Goal: Information Seeking & Learning: Learn about a topic

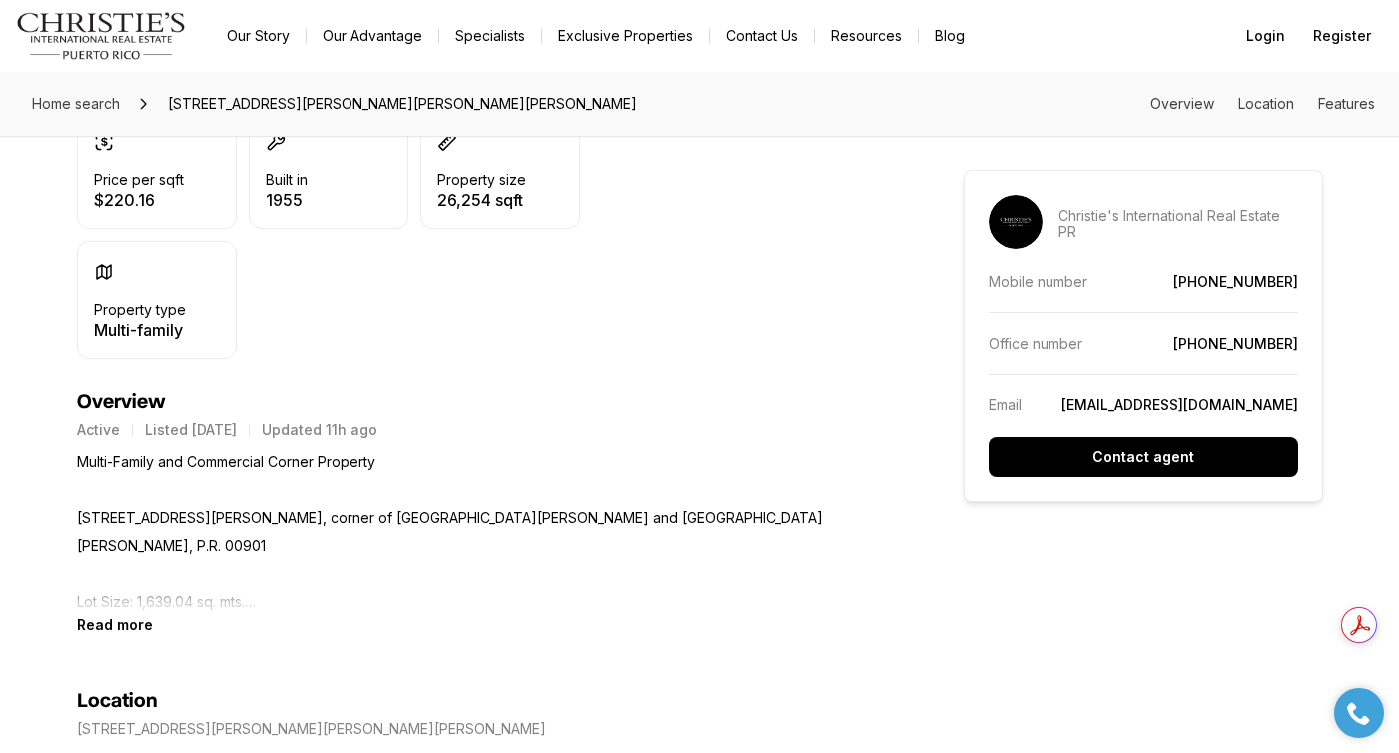
scroll to position [626, 0]
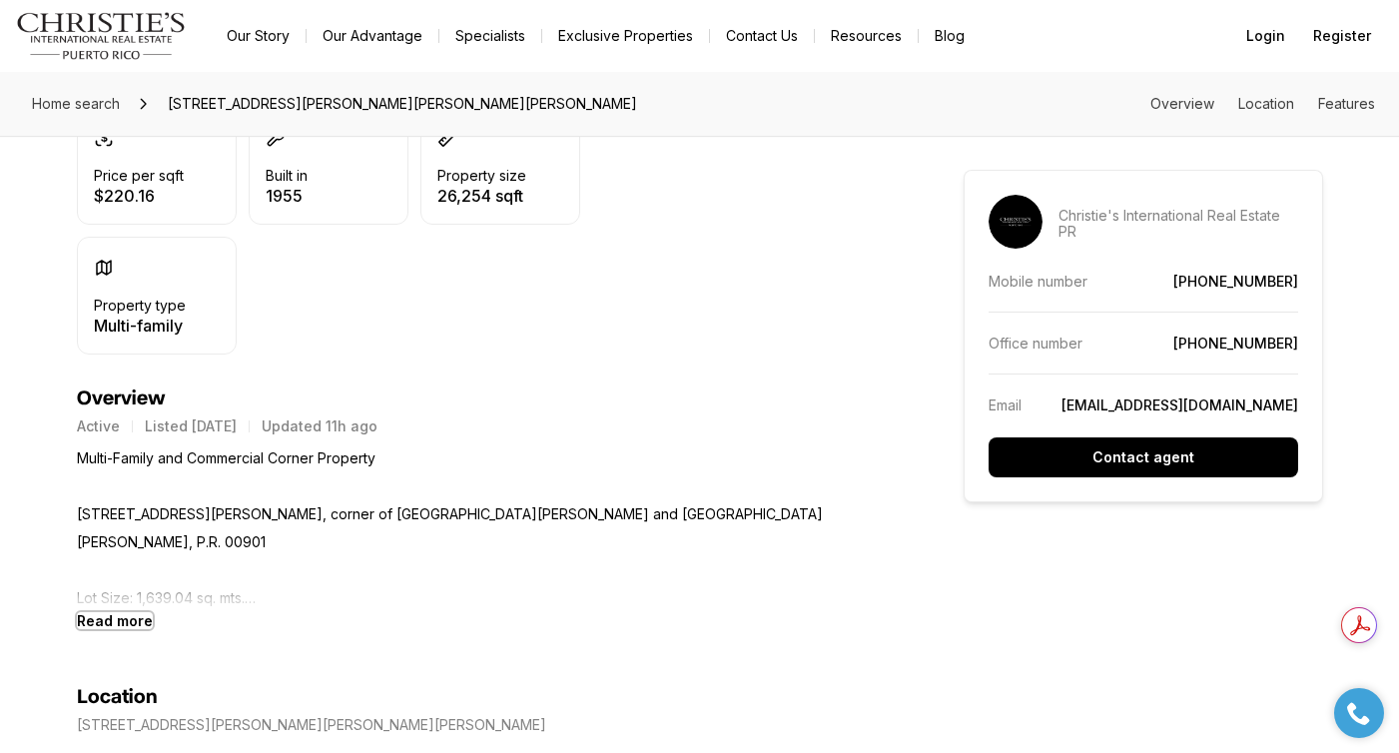
click at [137, 629] on b "Read more" at bounding box center [115, 620] width 76 height 17
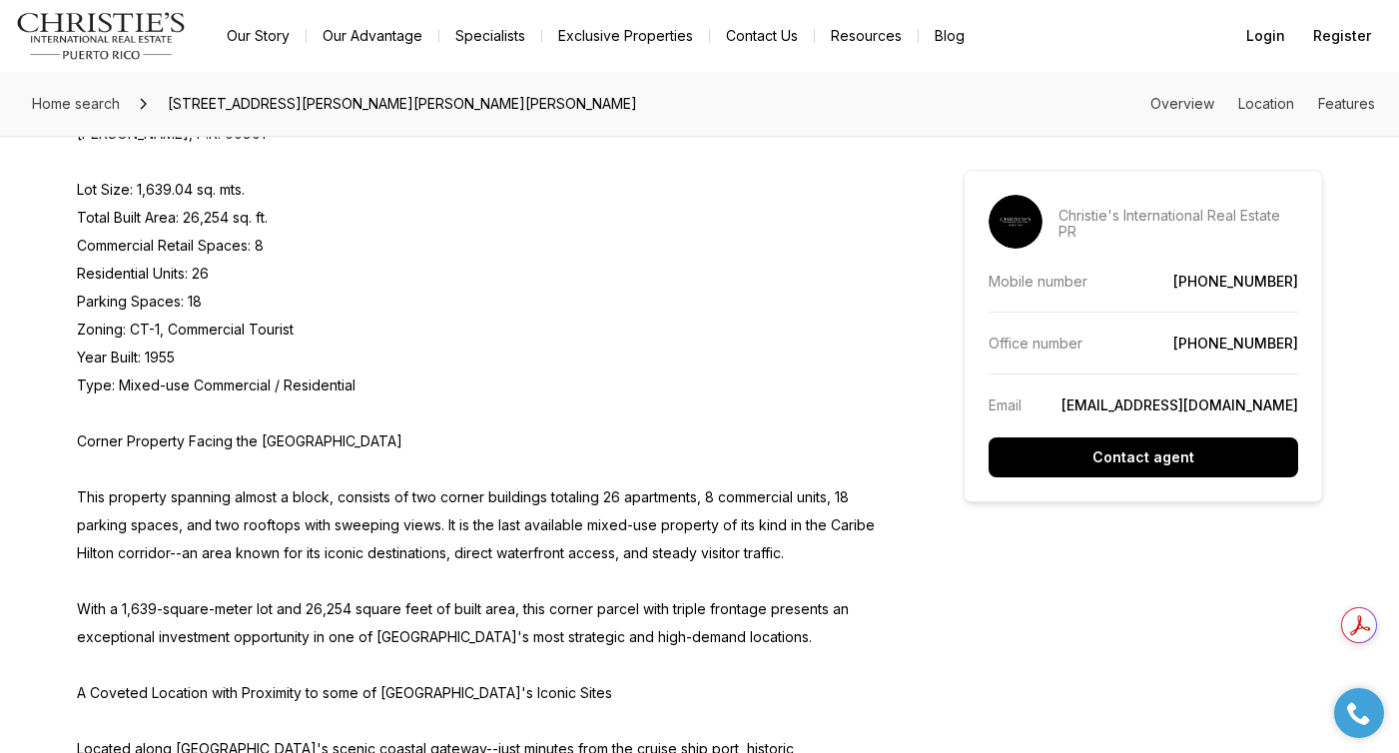
scroll to position [0, 0]
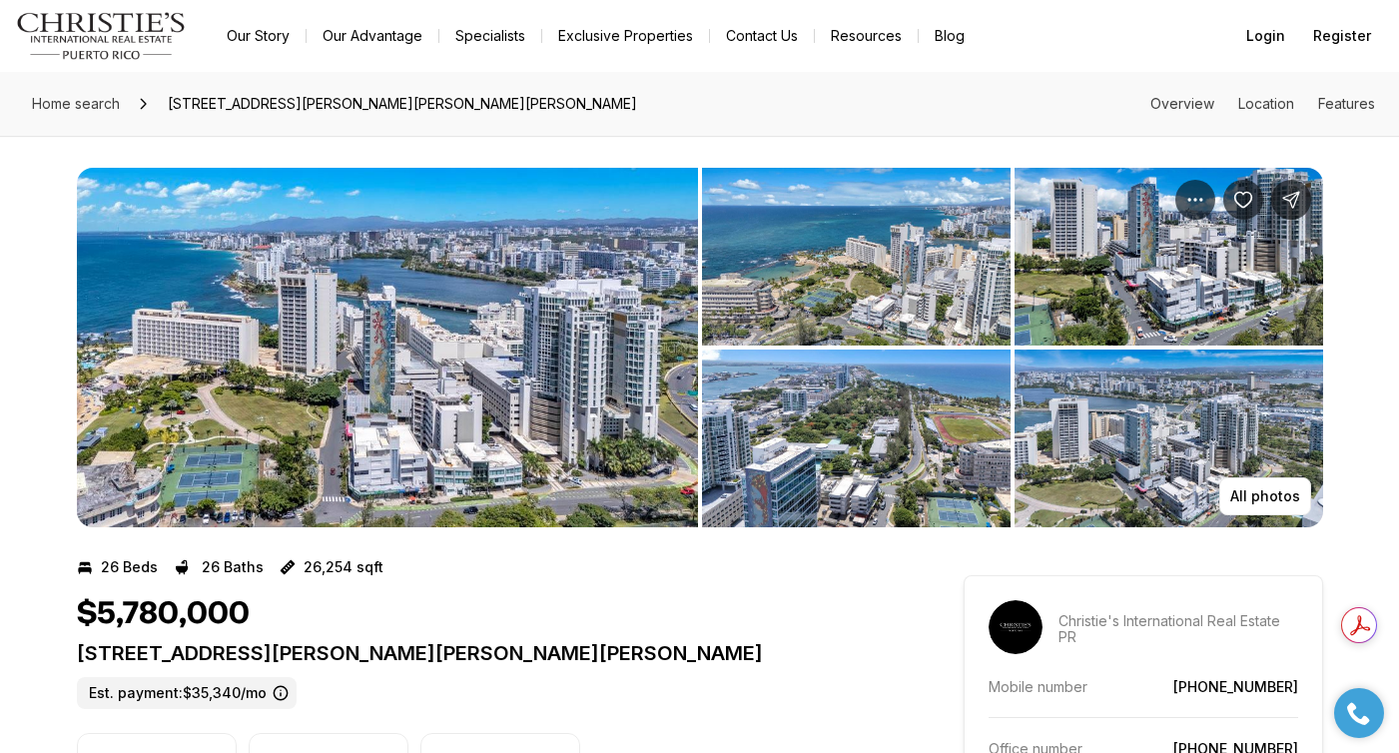
click at [1056, 468] on img "View image gallery" at bounding box center [1168, 438] width 308 height 178
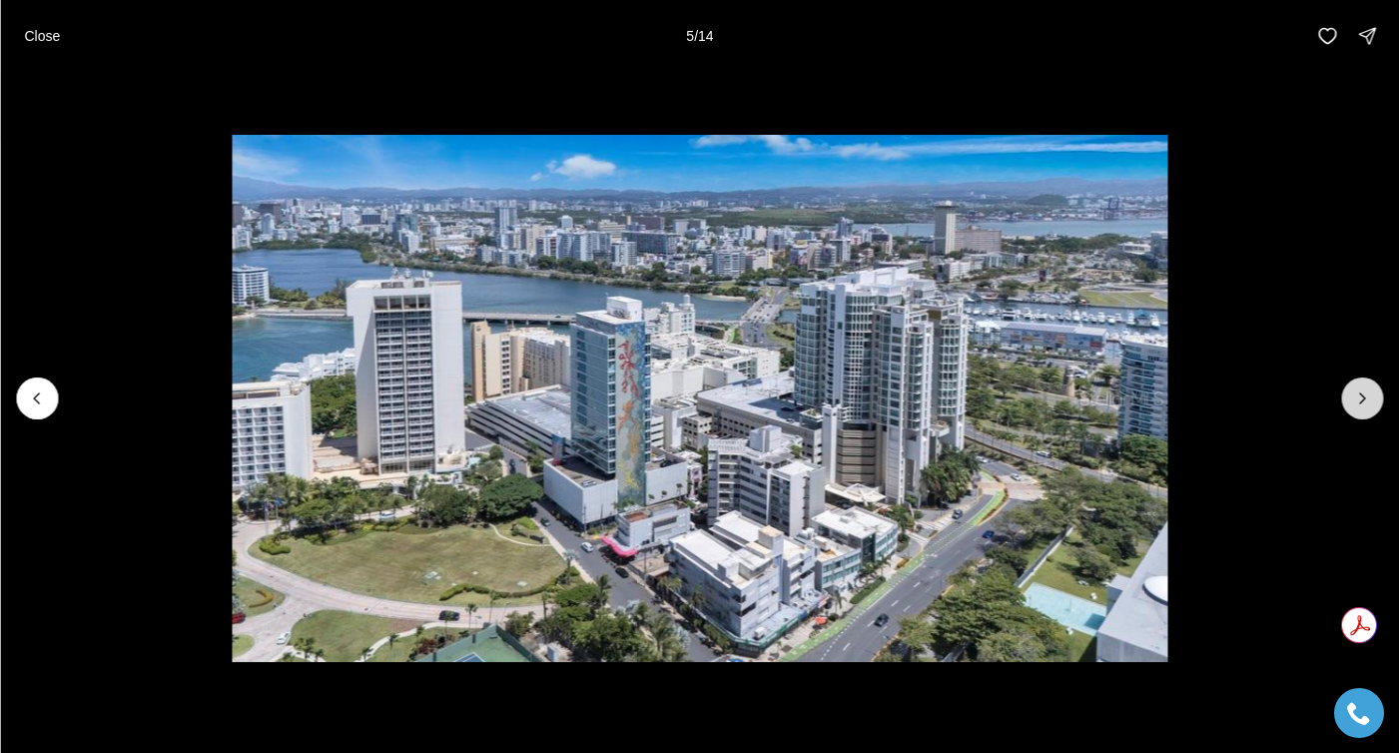
click at [1355, 394] on icon "Next slide" at bounding box center [1362, 398] width 20 height 20
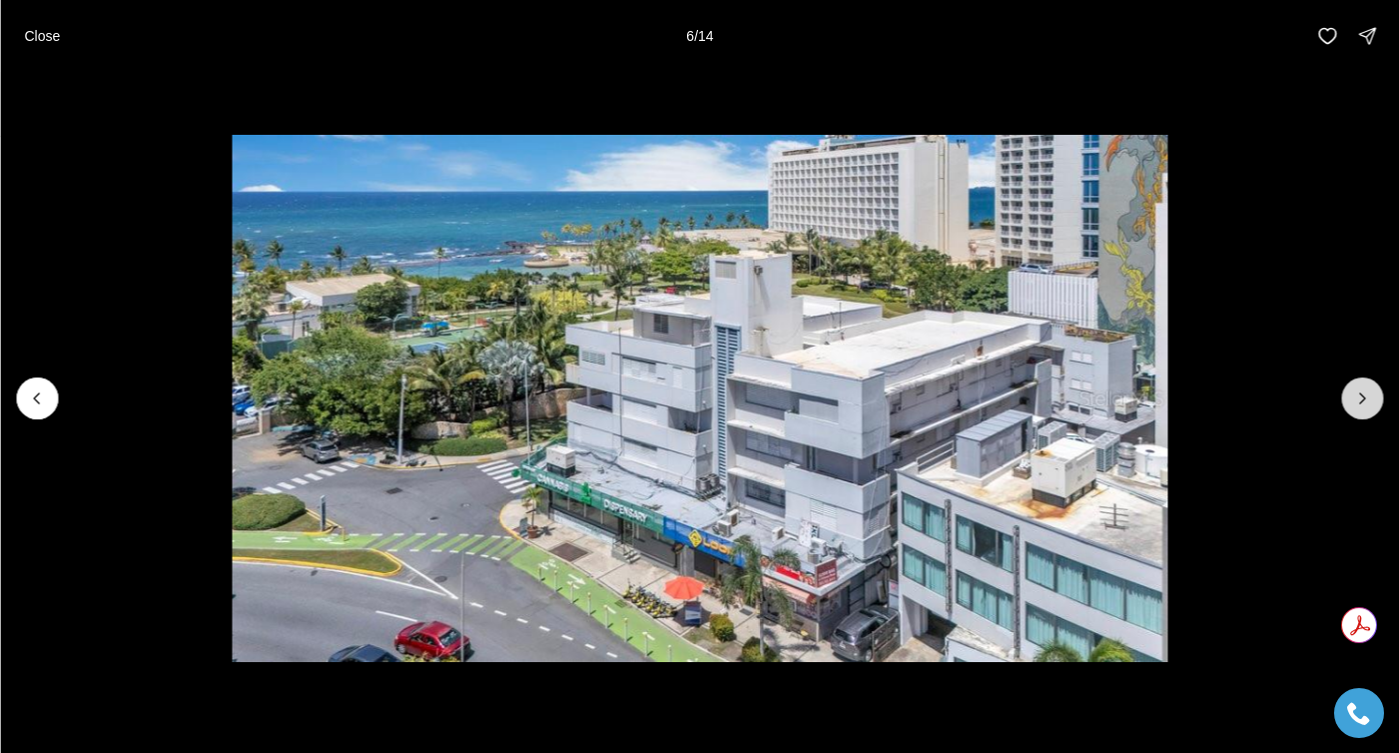
click at [1355, 394] on icon "Next slide" at bounding box center [1362, 398] width 20 height 20
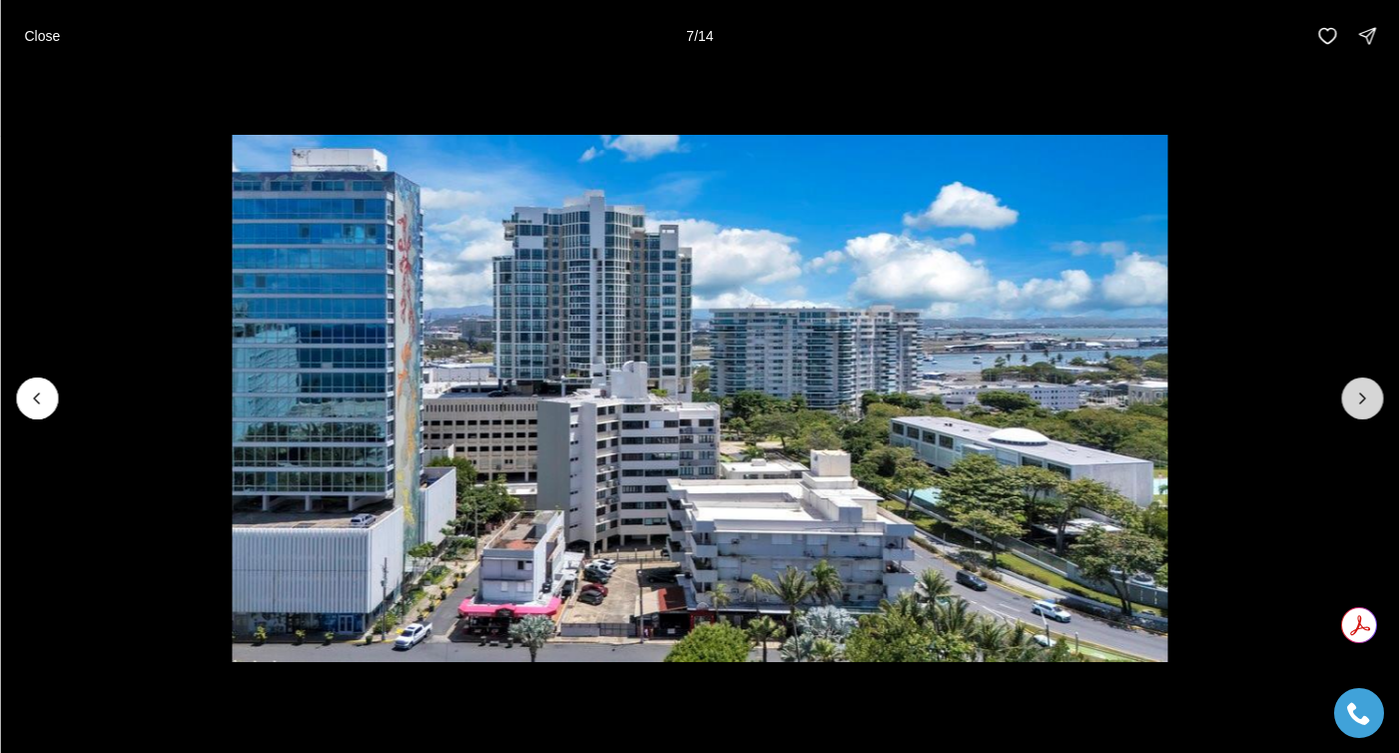
click at [1355, 394] on icon "Next slide" at bounding box center [1362, 398] width 20 height 20
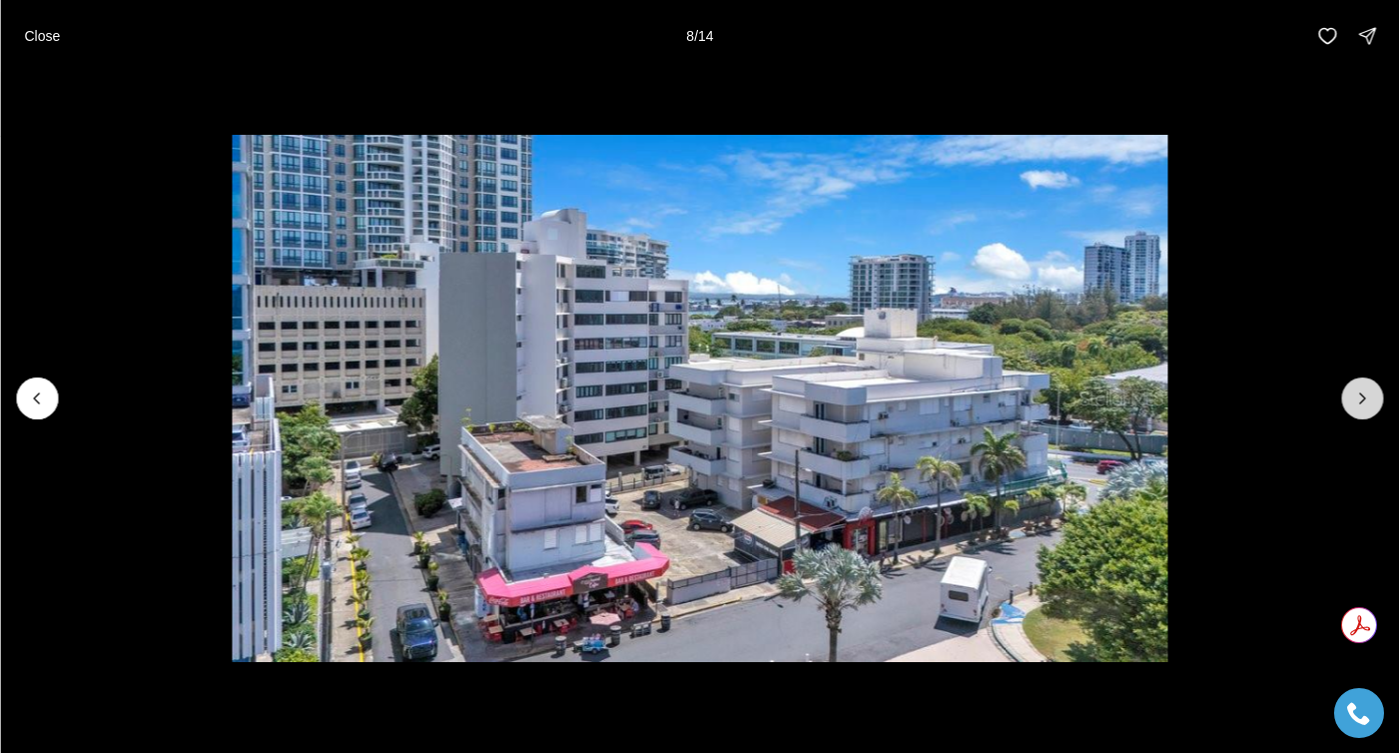
click at [1355, 394] on icon "Next slide" at bounding box center [1362, 398] width 20 height 20
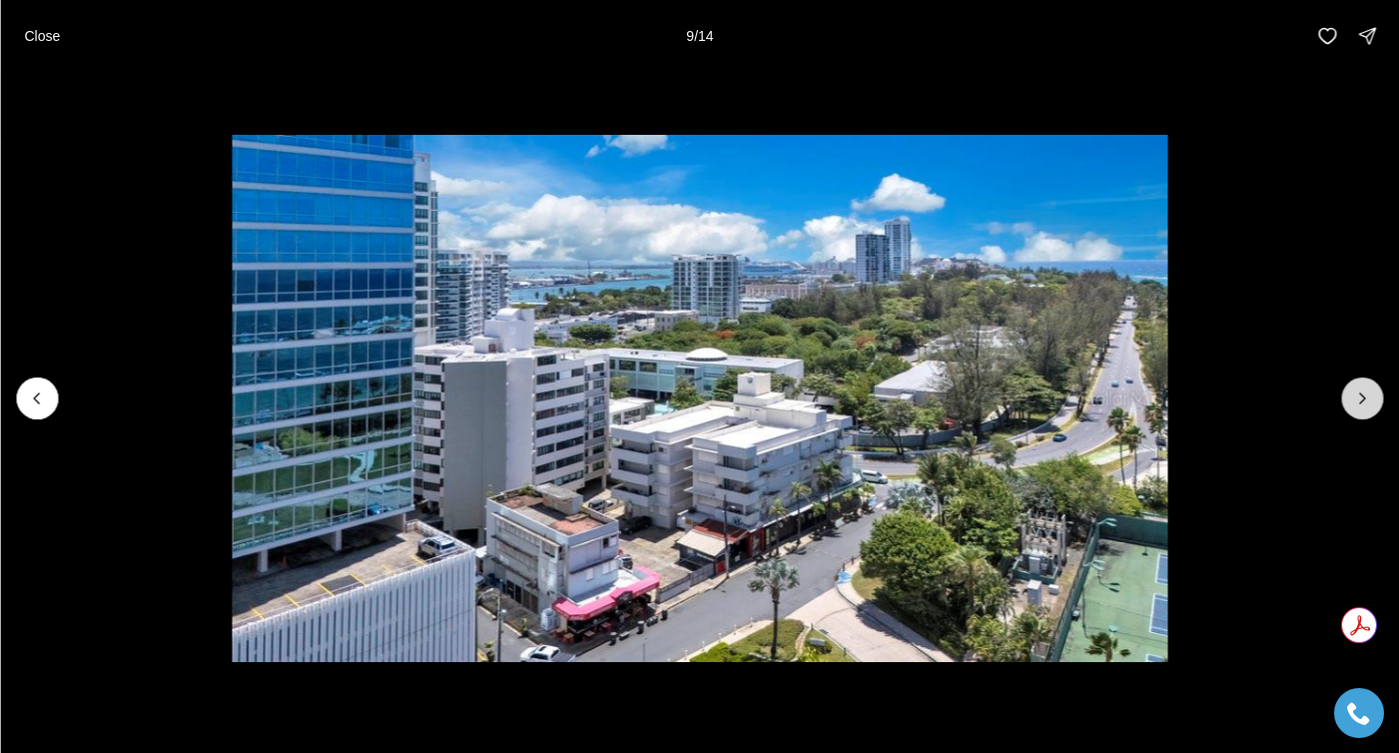
click at [1355, 394] on icon "Next slide" at bounding box center [1362, 398] width 20 height 20
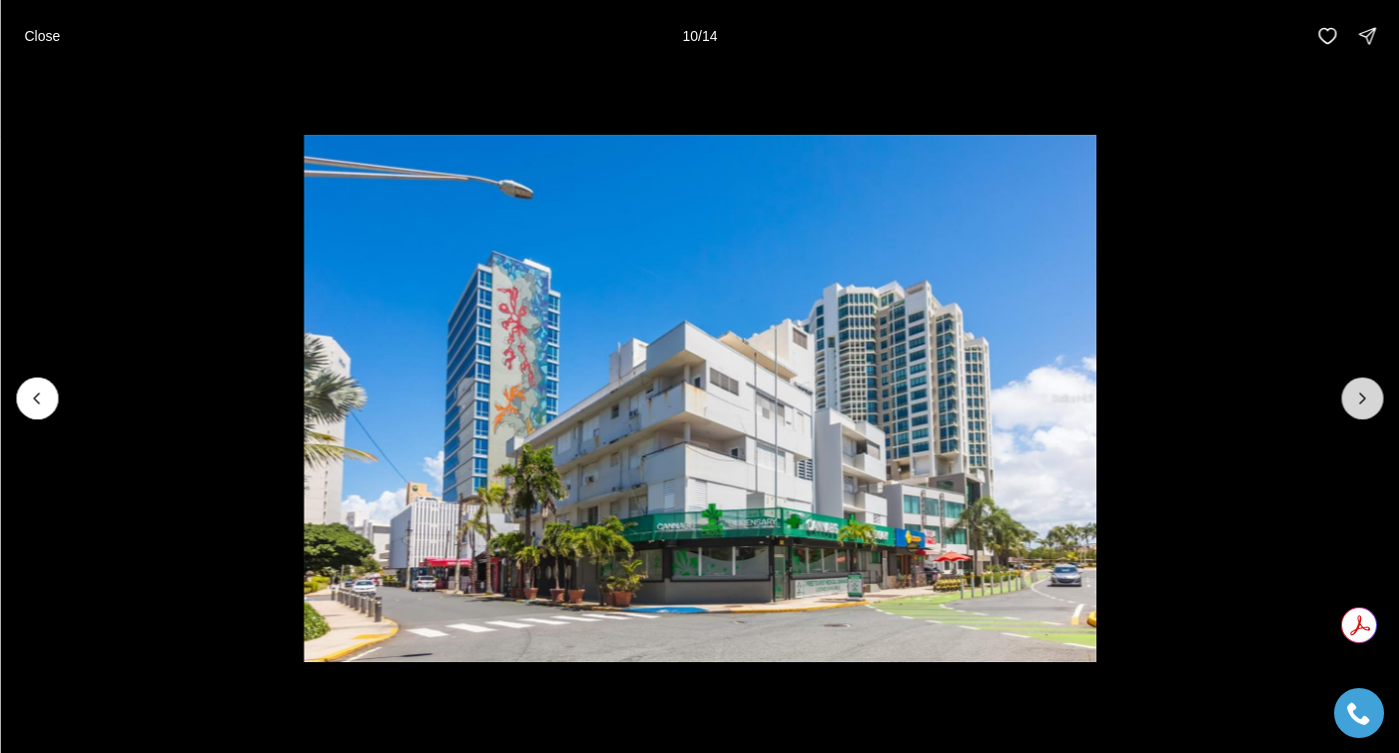
click at [1355, 394] on icon "Next slide" at bounding box center [1362, 398] width 20 height 20
